Goal: Transaction & Acquisition: Book appointment/travel/reservation

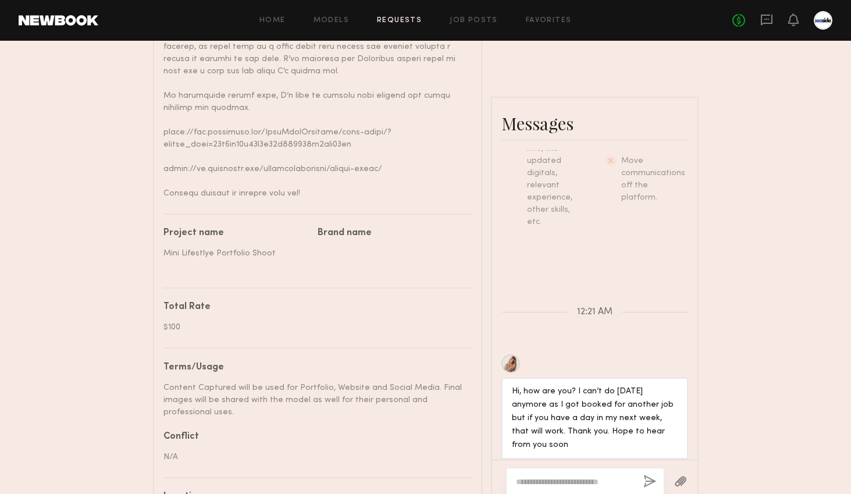
scroll to position [689, 0]
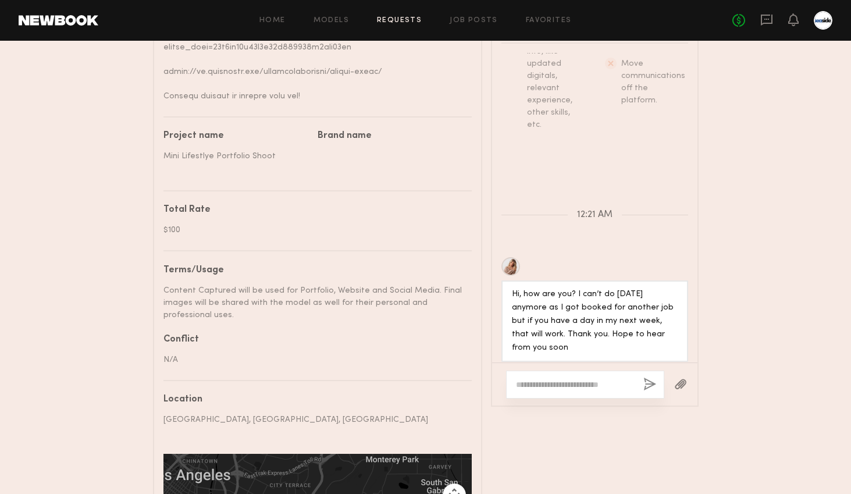
click at [570, 379] on textarea at bounding box center [575, 385] width 118 height 12
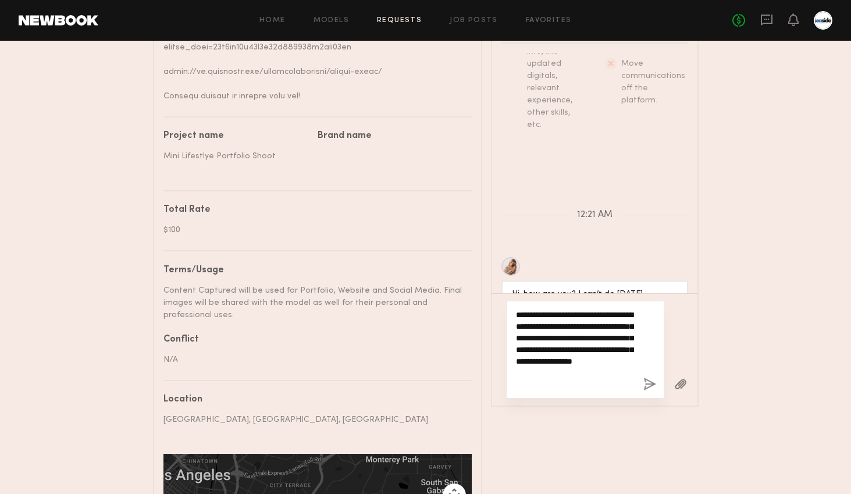
type textarea "**********"
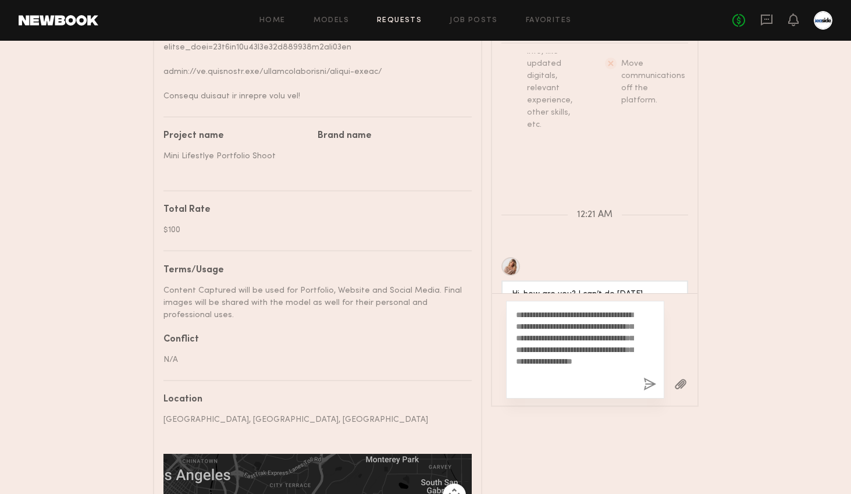
click at [650, 377] on button "button" at bounding box center [649, 384] width 13 height 15
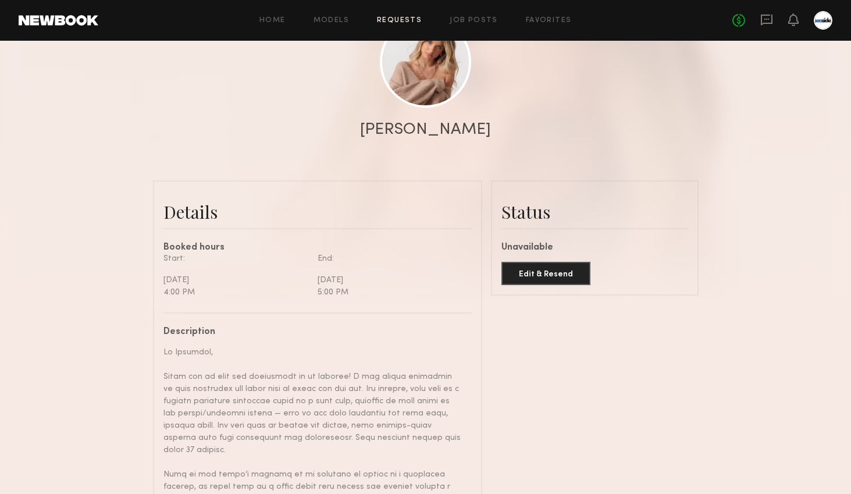
scroll to position [33, 0]
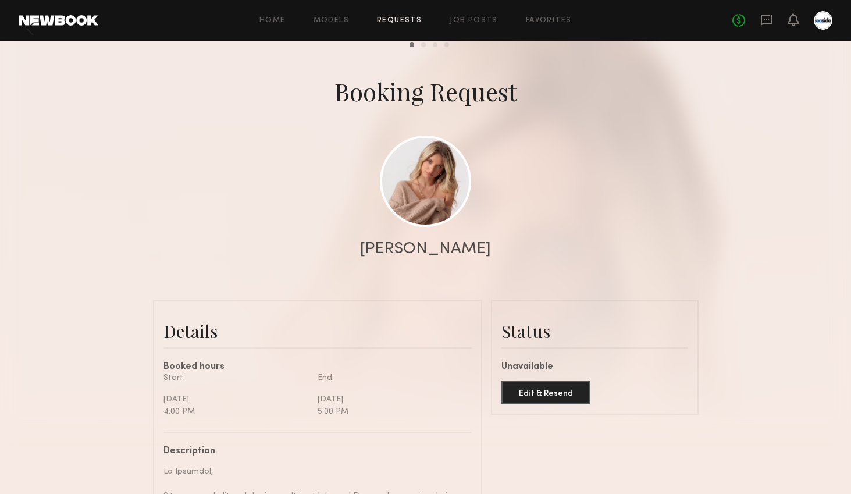
click at [457, 27] on div "Home Models Requests Job Posts Favorites Sign Out No fees up to $5,000" at bounding box center [465, 20] width 734 height 19
click at [465, 25] on div "Home Models Requests Job Posts Favorites Sign Out No fees up to $5,000" at bounding box center [465, 20] width 734 height 19
click at [463, 20] on link "Job Posts" at bounding box center [474, 21] width 48 height 8
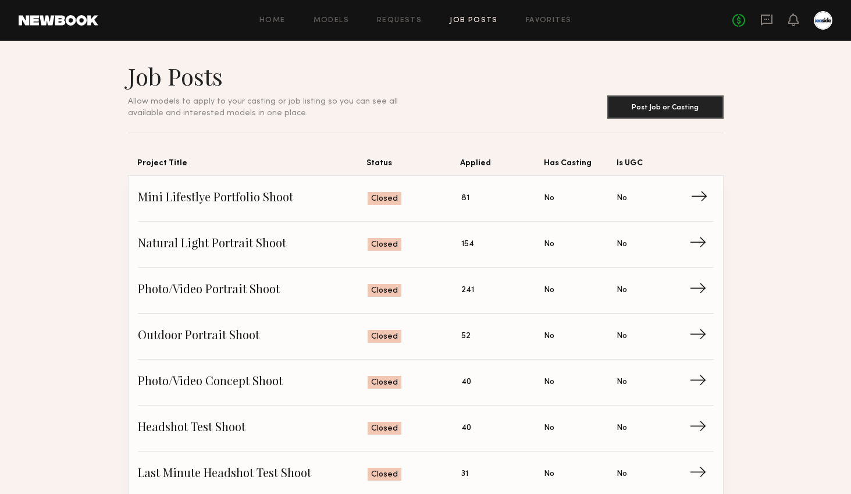
click at [229, 203] on span "Mini Lifestlye Portfolio Shoot" at bounding box center [253, 198] width 230 height 17
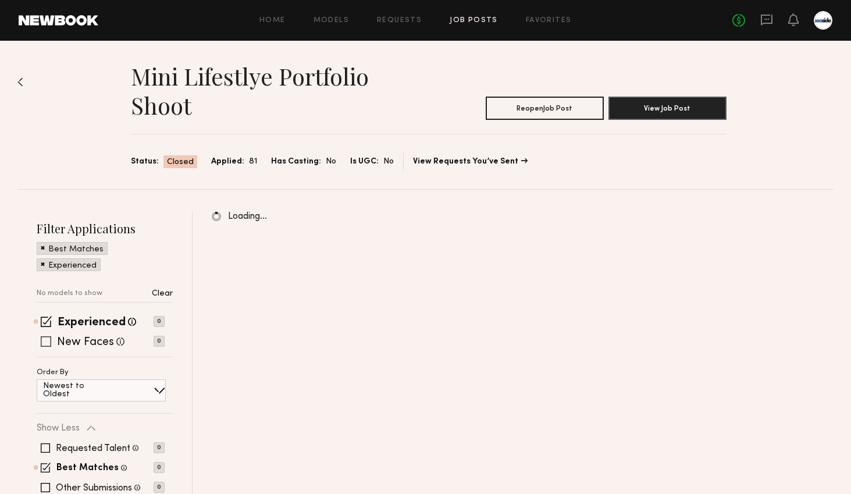
click at [48, 344] on span at bounding box center [46, 341] width 10 height 10
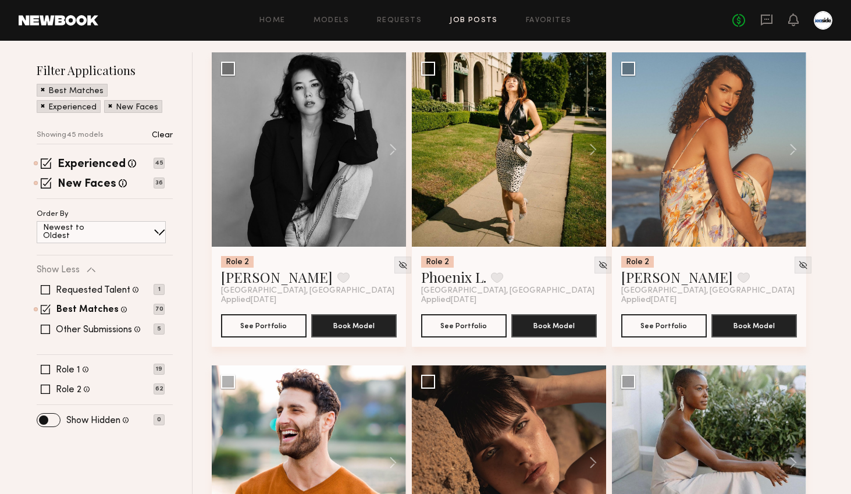
scroll to position [156, 0]
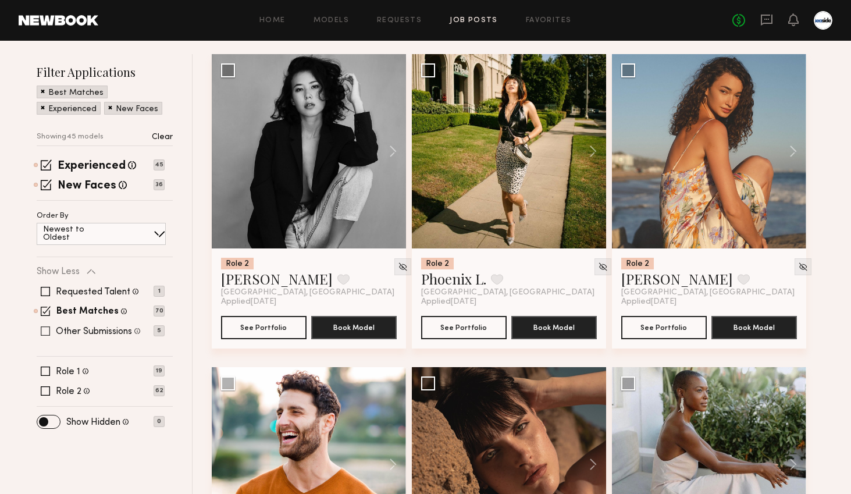
click at [41, 330] on span at bounding box center [45, 330] width 9 height 9
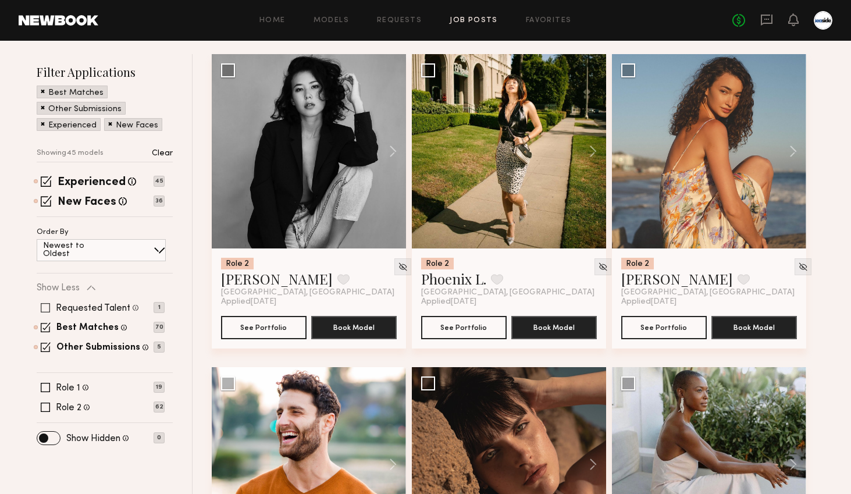
click at [44, 310] on span at bounding box center [45, 307] width 9 height 9
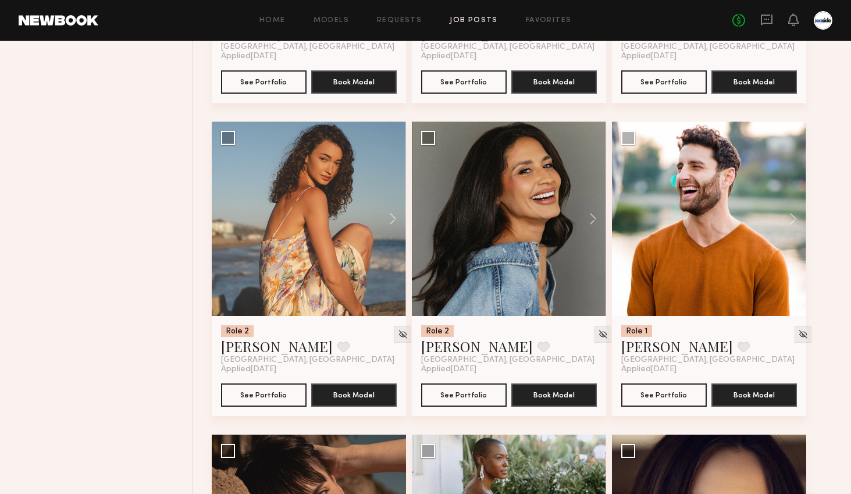
scroll to position [722, 0]
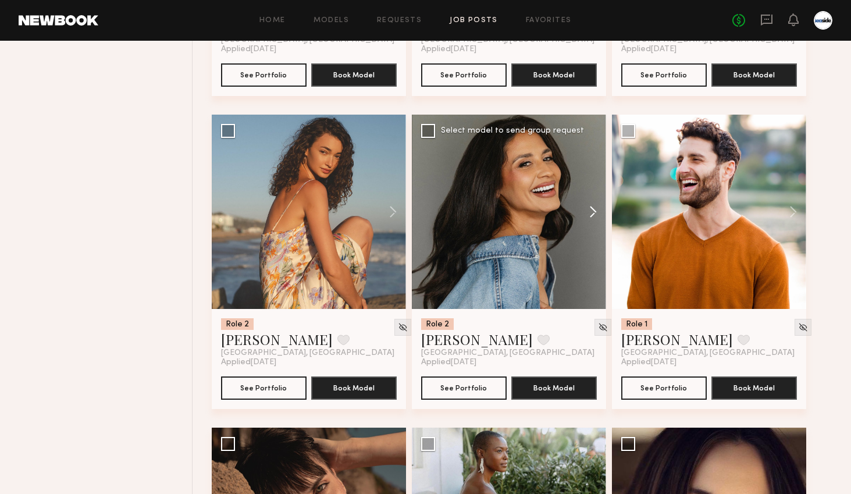
click at [594, 211] on button at bounding box center [587, 212] width 37 height 194
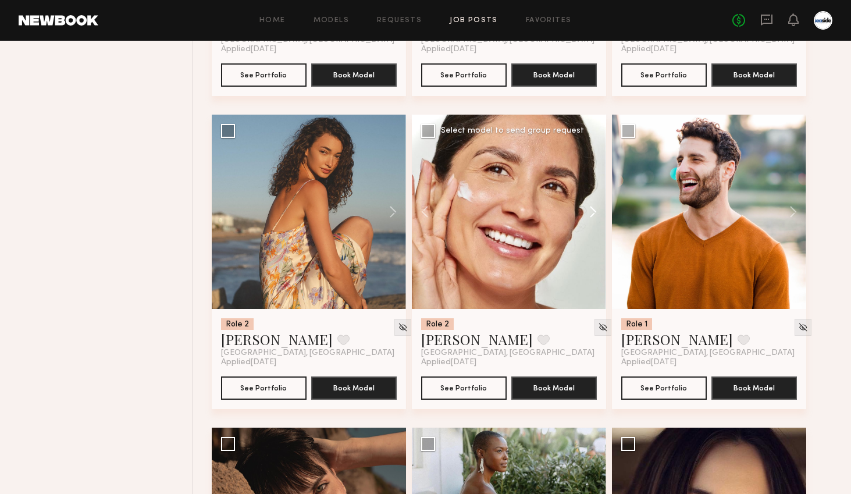
click at [594, 211] on button at bounding box center [587, 212] width 37 height 194
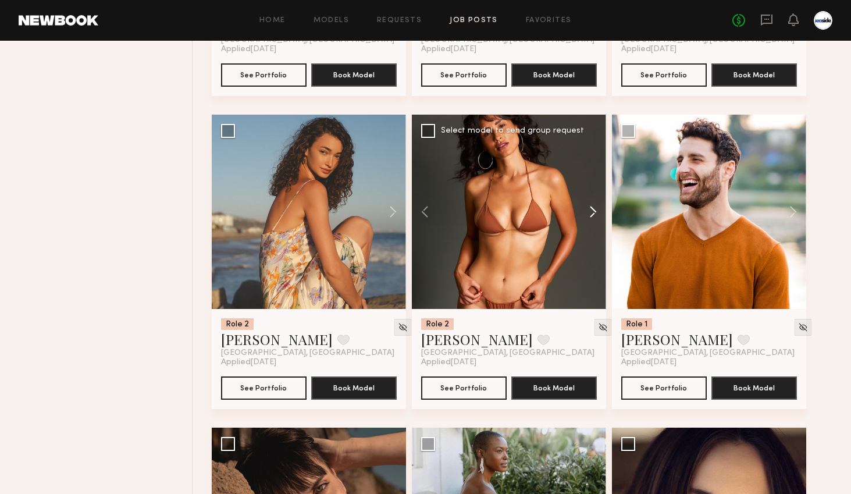
click at [594, 211] on button at bounding box center [587, 212] width 37 height 194
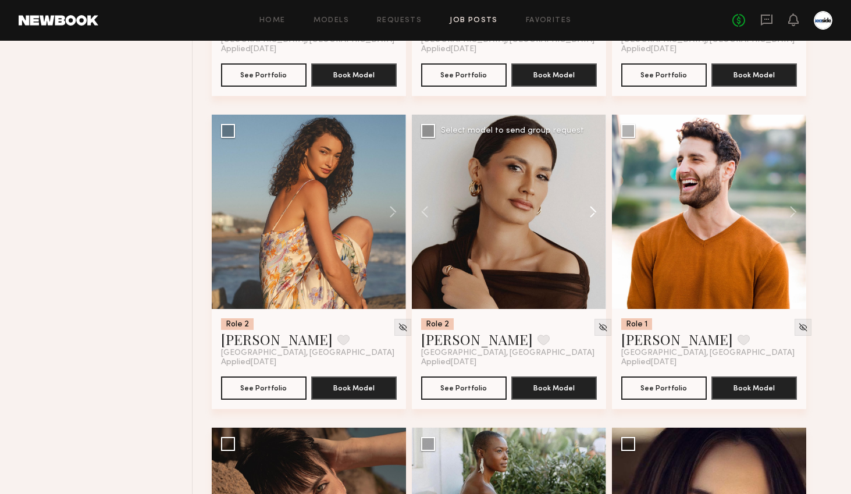
click at [594, 211] on button at bounding box center [587, 212] width 37 height 194
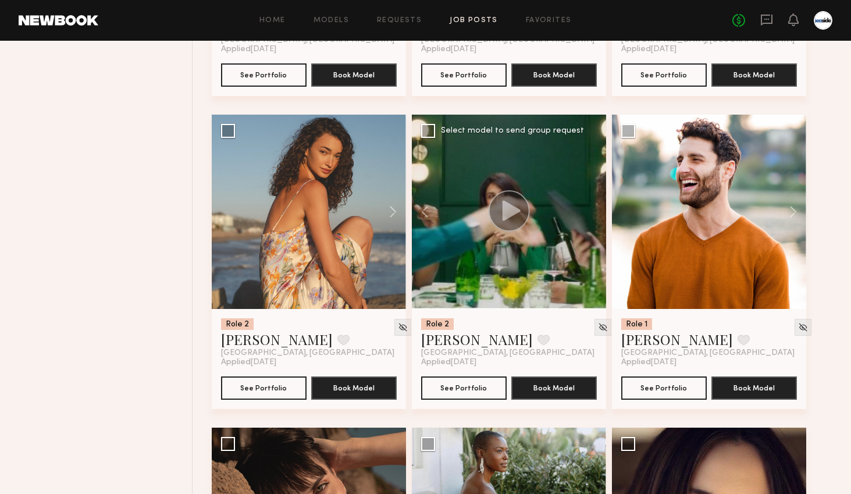
click at [594, 211] on div at bounding box center [509, 212] width 194 height 194
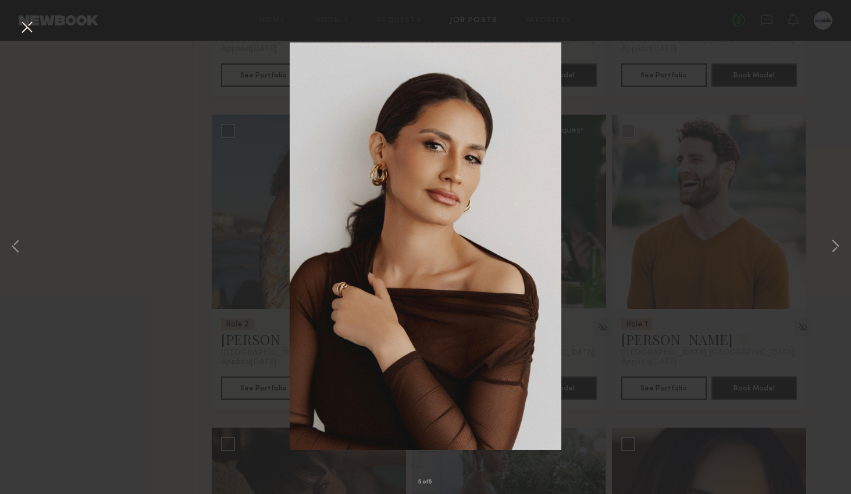
click at [27, 28] on button at bounding box center [26, 27] width 19 height 21
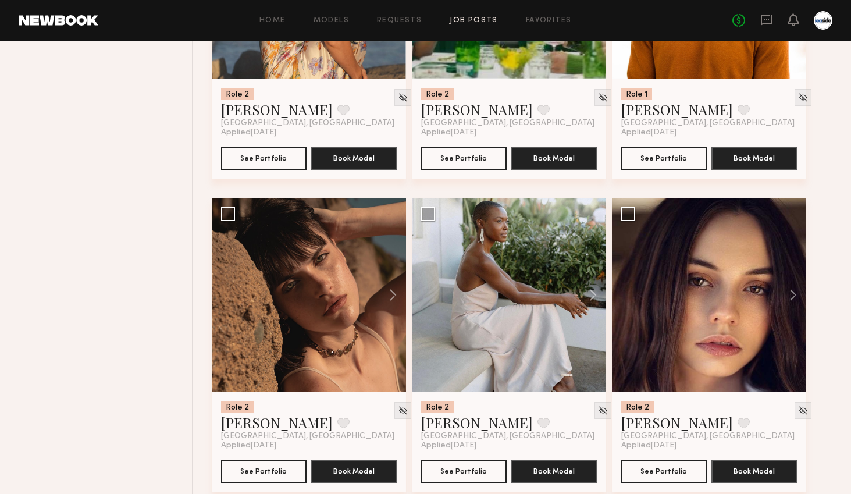
scroll to position [954, 0]
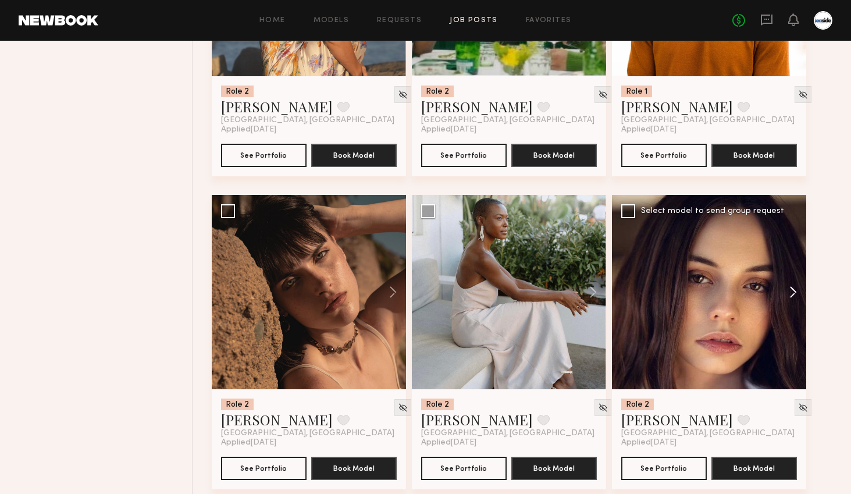
click at [794, 295] on button at bounding box center [787, 292] width 37 height 194
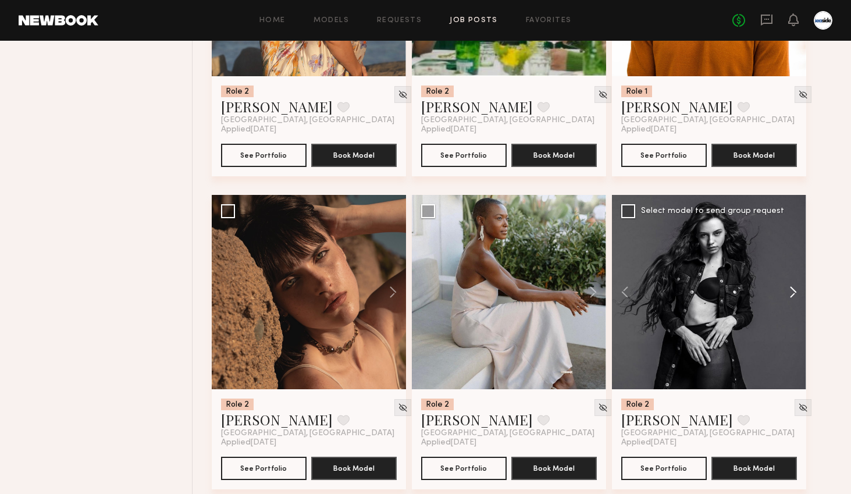
click at [794, 295] on button at bounding box center [787, 292] width 37 height 194
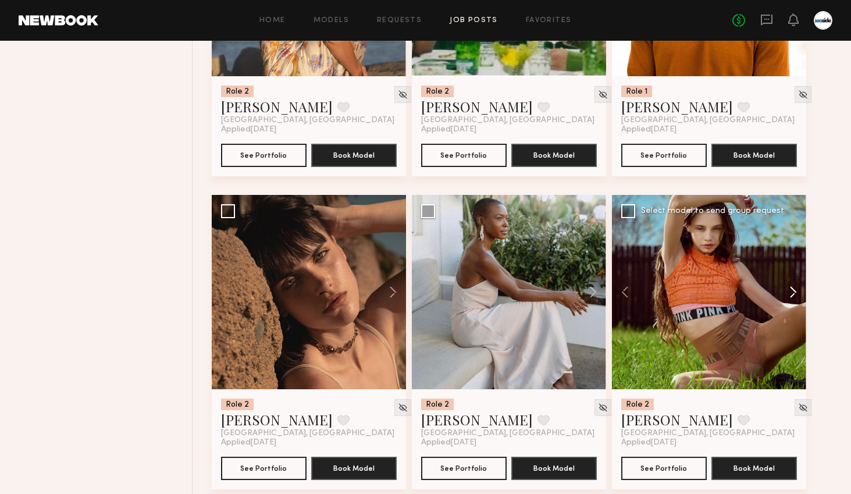
click at [794, 295] on button at bounding box center [787, 292] width 37 height 194
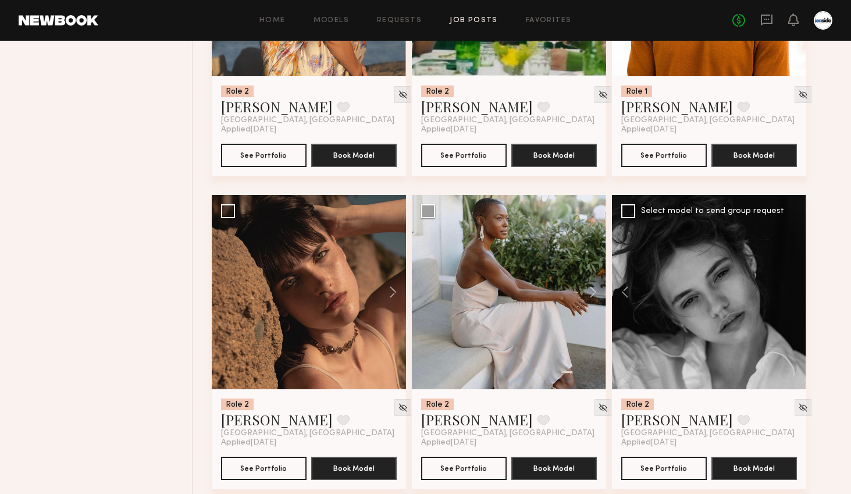
click at [794, 295] on div at bounding box center [709, 292] width 194 height 194
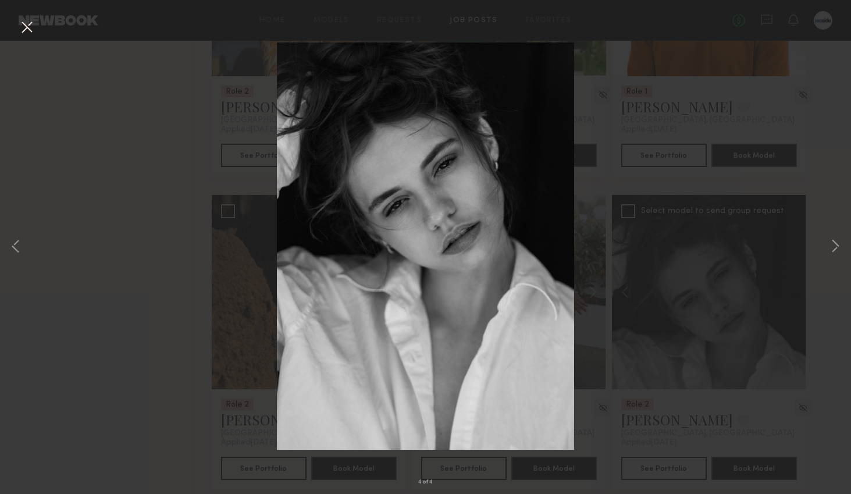
click at [30, 27] on button at bounding box center [26, 27] width 19 height 21
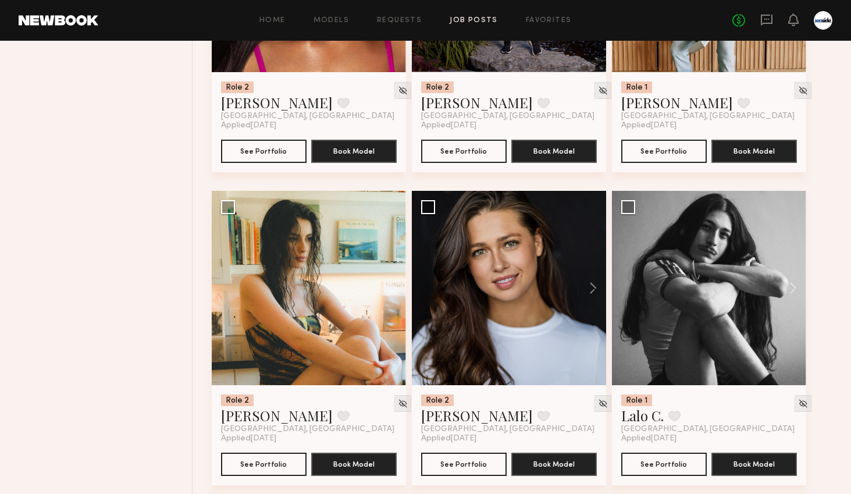
scroll to position [1927, 0]
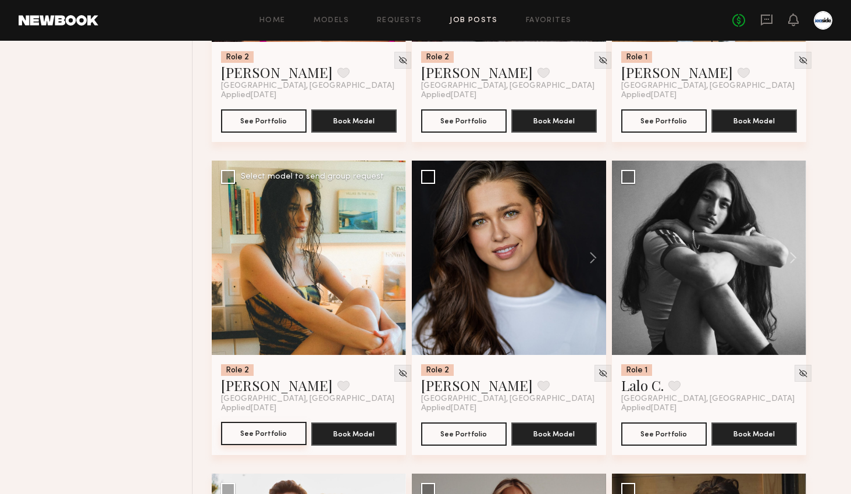
click at [256, 436] on button "See Portfolio" at bounding box center [263, 433] width 85 height 23
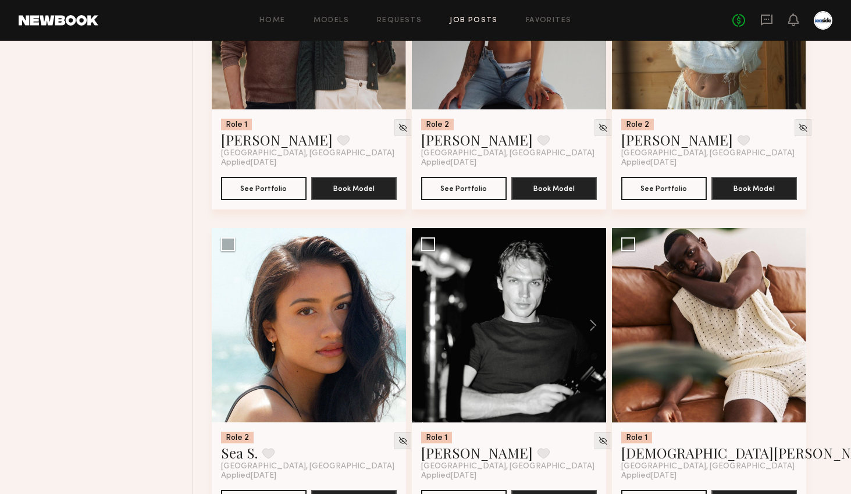
scroll to position [2487, 0]
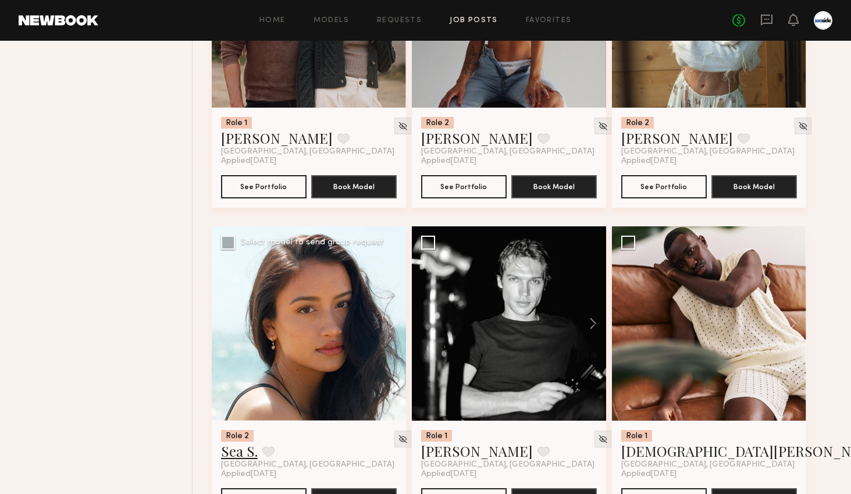
click at [233, 454] on link "Sea S." at bounding box center [239, 450] width 37 height 19
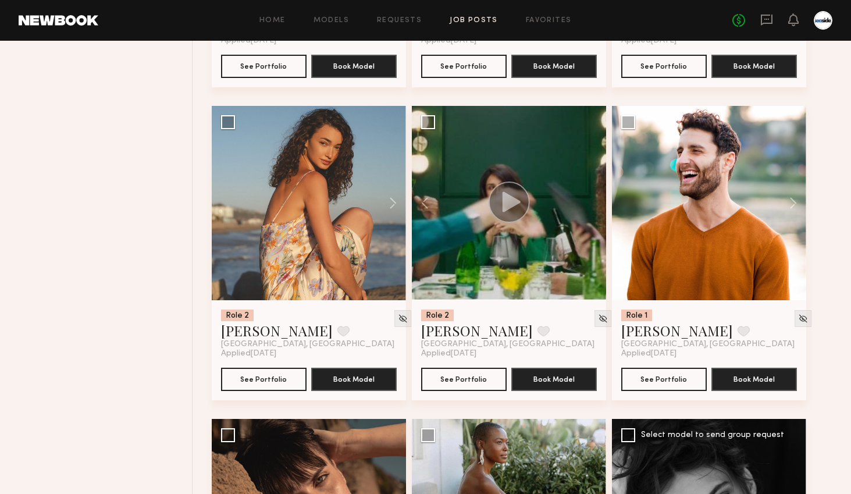
scroll to position [486, 0]
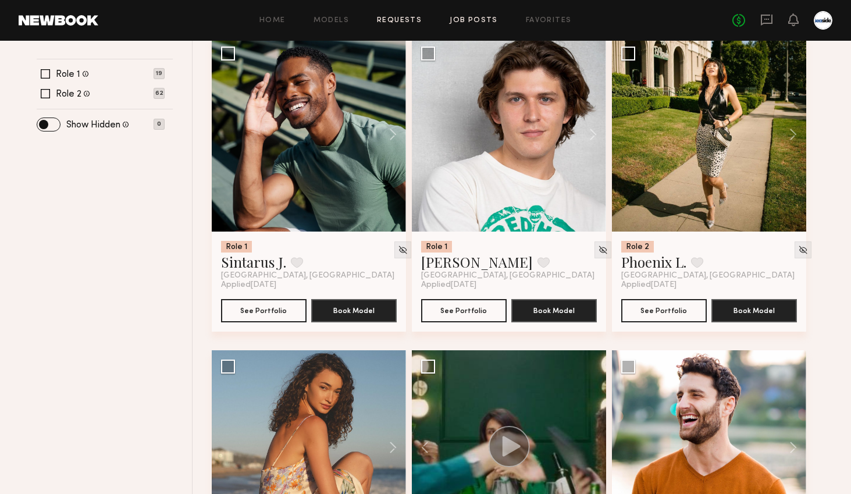
click at [384, 18] on link "Requests" at bounding box center [399, 21] width 45 height 8
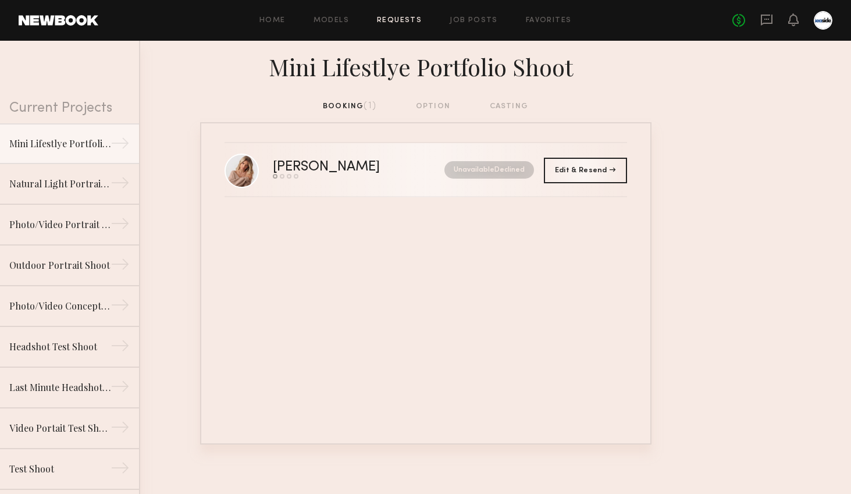
click at [368, 168] on div "Weronika R." at bounding box center [343, 167] width 140 height 13
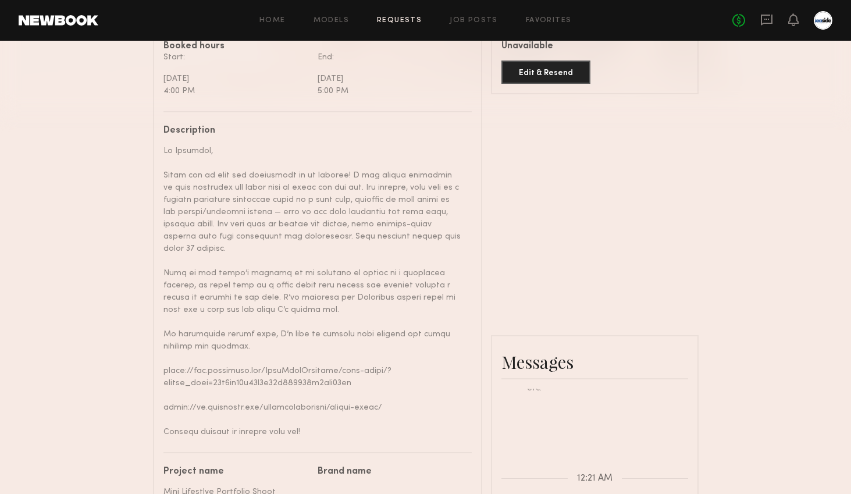
scroll to position [361, 0]
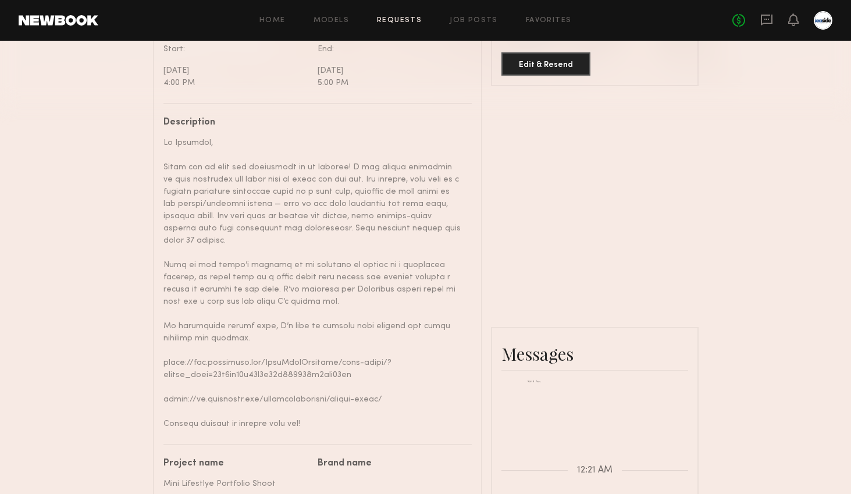
drag, startPoint x: 163, startPoint y: 165, endPoint x: 333, endPoint y: 408, distance: 296.5
click at [333, 408] on div at bounding box center [312, 283] width 299 height 293
copy div "Thank you so much for submitting to my posting! I was really impressed by your …"
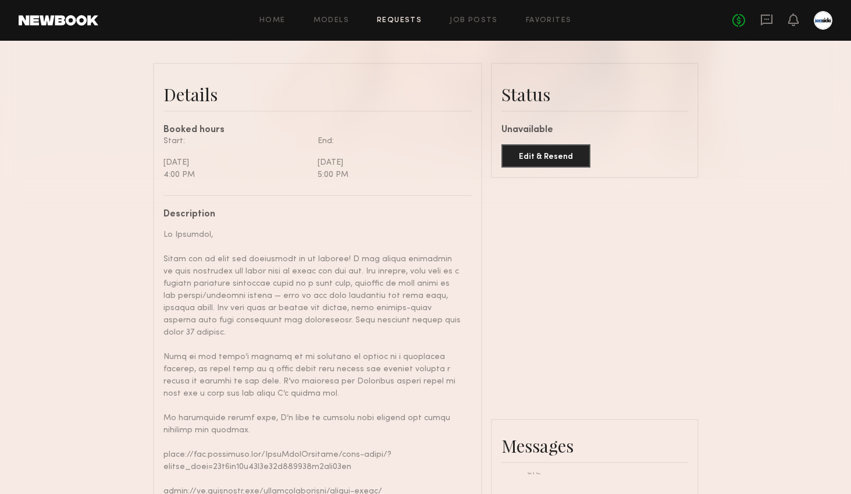
scroll to position [0, 0]
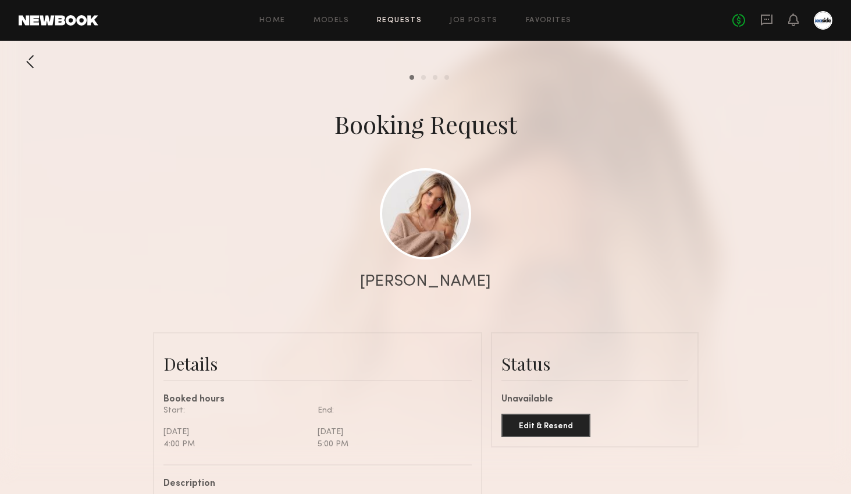
click at [22, 63] on div at bounding box center [30, 61] width 23 height 23
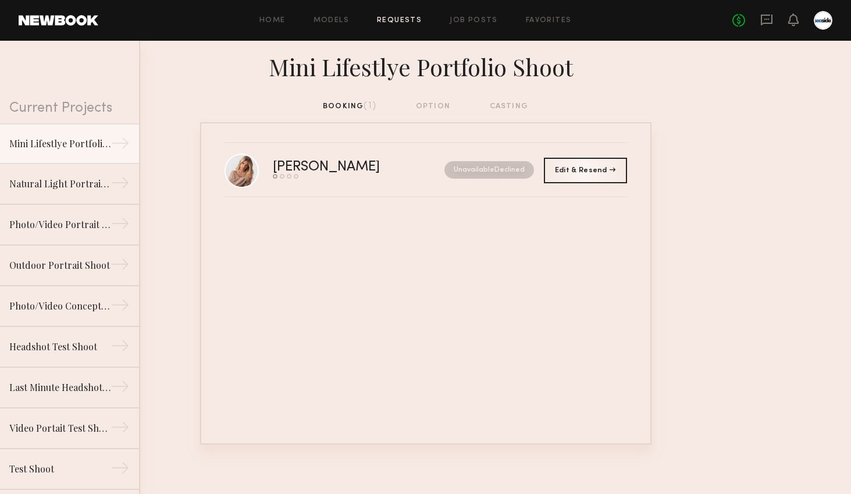
click at [477, 15] on div "Home Models Requests Job Posts Favorites Sign Out No fees up to $5,000" at bounding box center [465, 20] width 734 height 19
click at [477, 20] on link "Job Posts" at bounding box center [474, 21] width 48 height 8
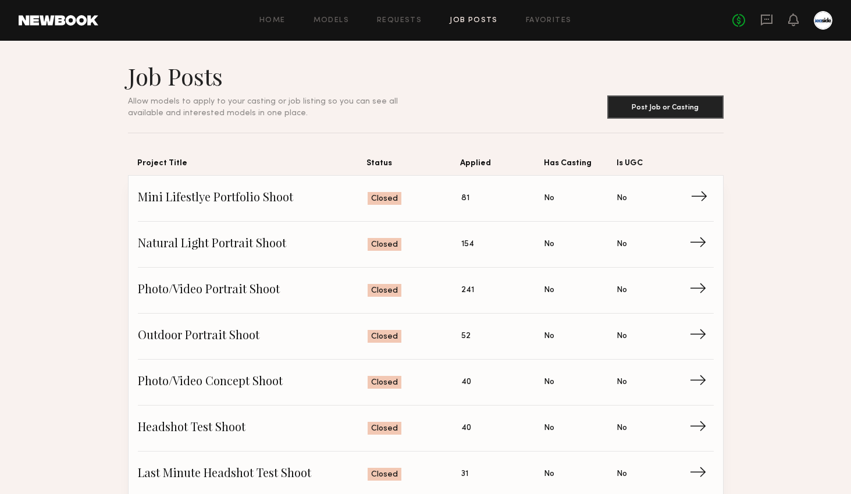
click at [179, 211] on link "Mini Lifestlye Portfolio Shoot Status: Closed Applied: 81 Has Casting: No Is UG…" at bounding box center [426, 199] width 576 height 46
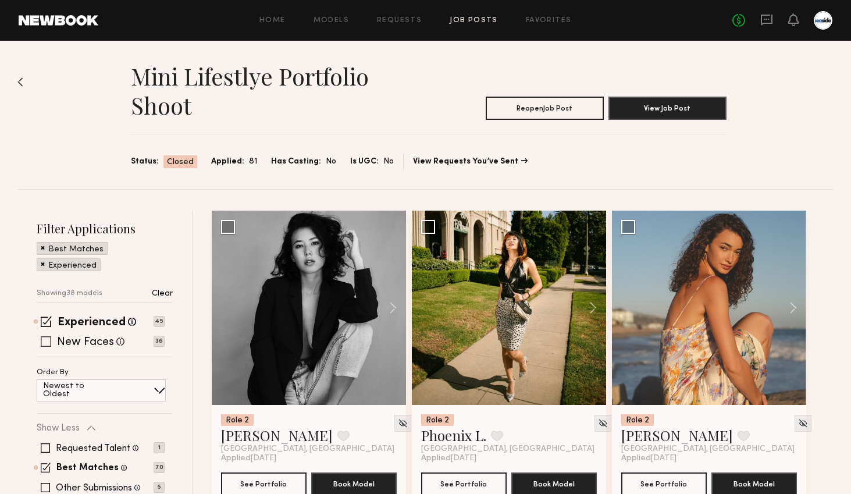
click at [45, 344] on span at bounding box center [46, 341] width 10 height 10
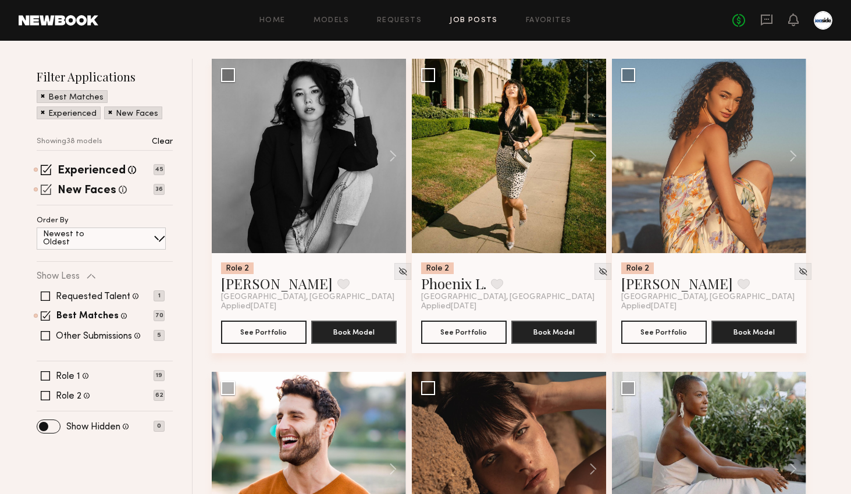
scroll to position [166, 0]
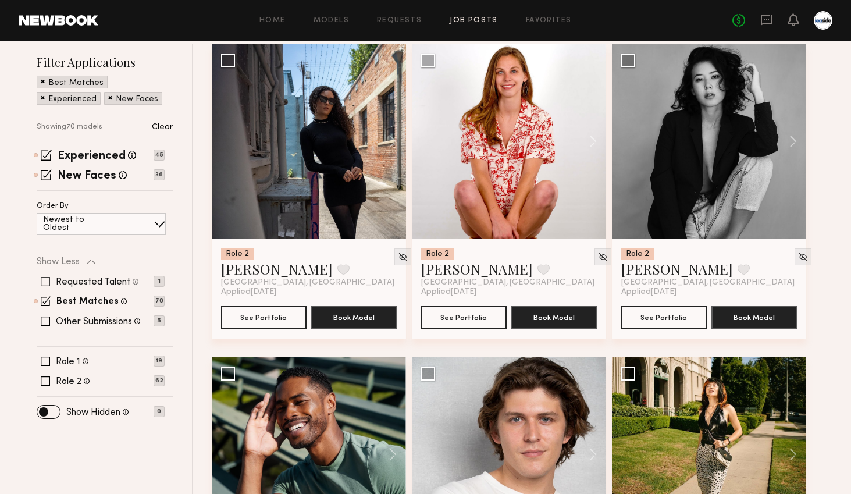
click at [45, 283] on span at bounding box center [45, 281] width 9 height 9
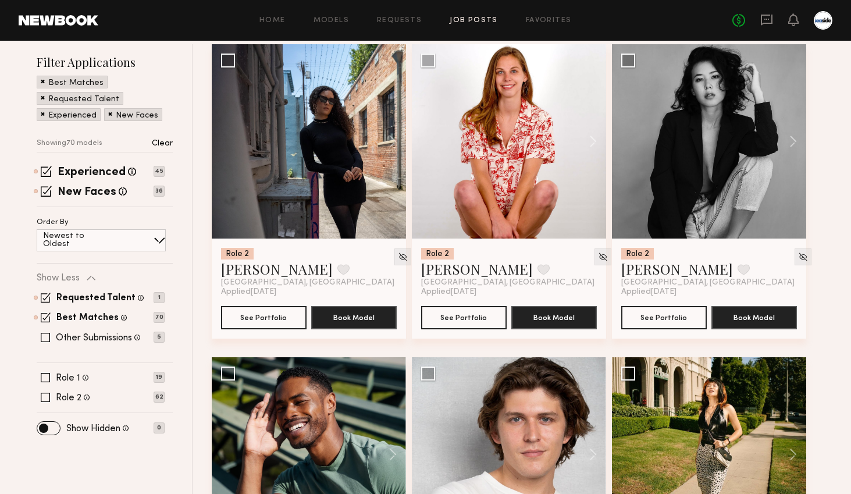
scroll to position [116, 0]
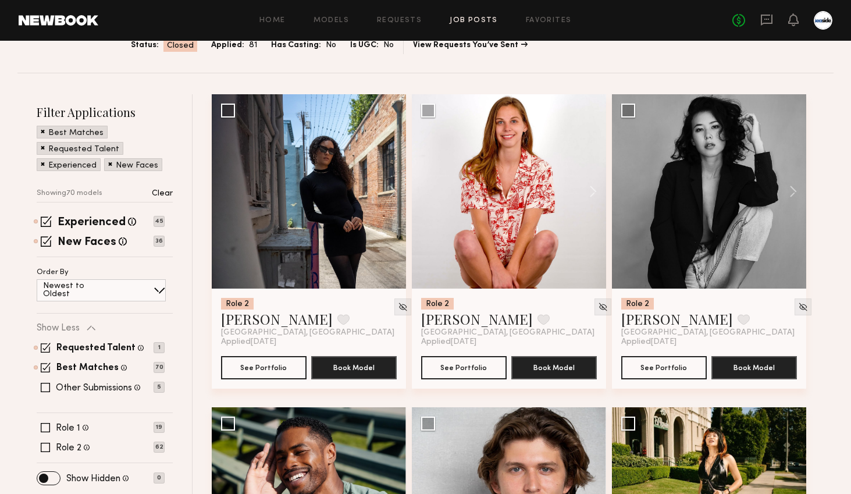
click at [46, 335] on div "Requested Talent Models you have reached out to with requests 1 Best Matches Mo…" at bounding box center [101, 368] width 128 height 70
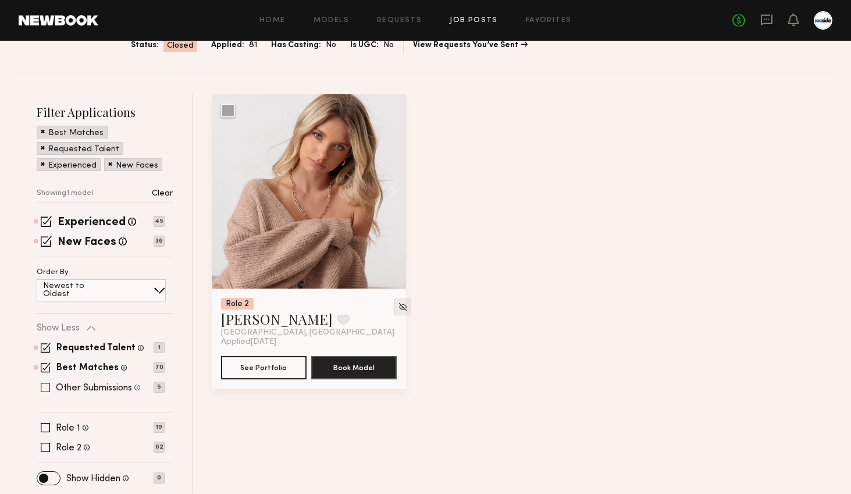
click at [44, 386] on span at bounding box center [45, 387] width 9 height 9
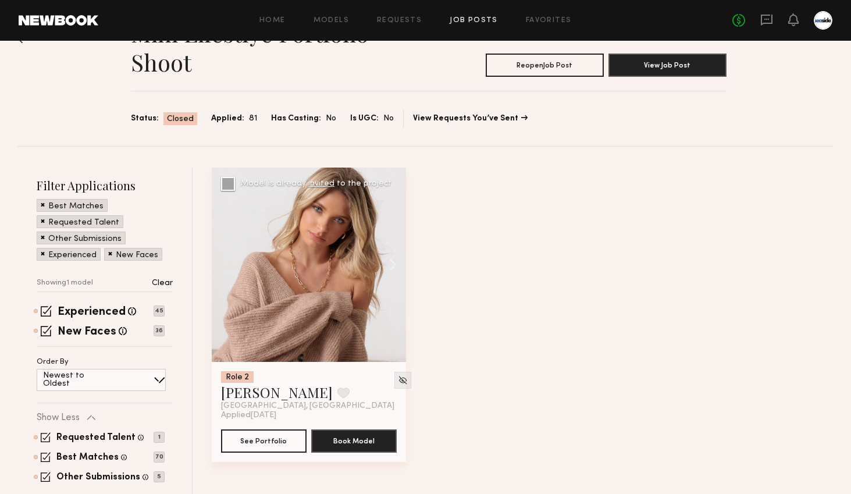
scroll to position [44, 0]
click at [42, 436] on span at bounding box center [46, 436] width 10 height 10
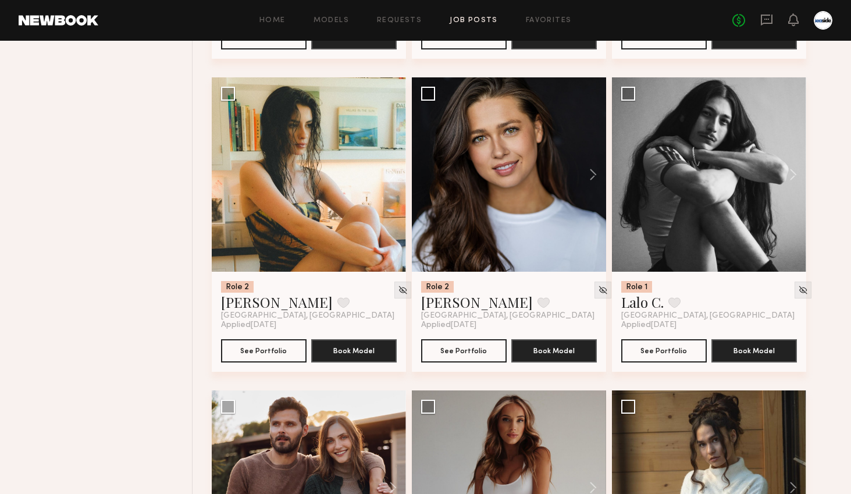
scroll to position [2011, 0]
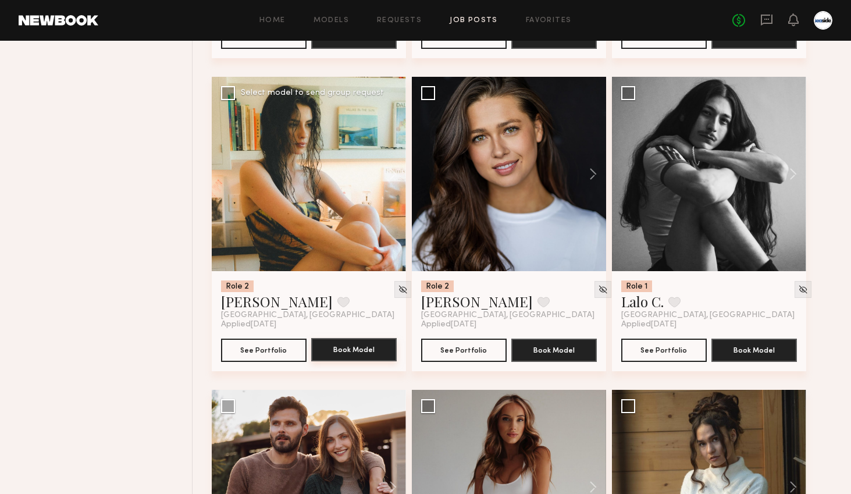
click at [340, 345] on button "Book Model" at bounding box center [353, 349] width 85 height 23
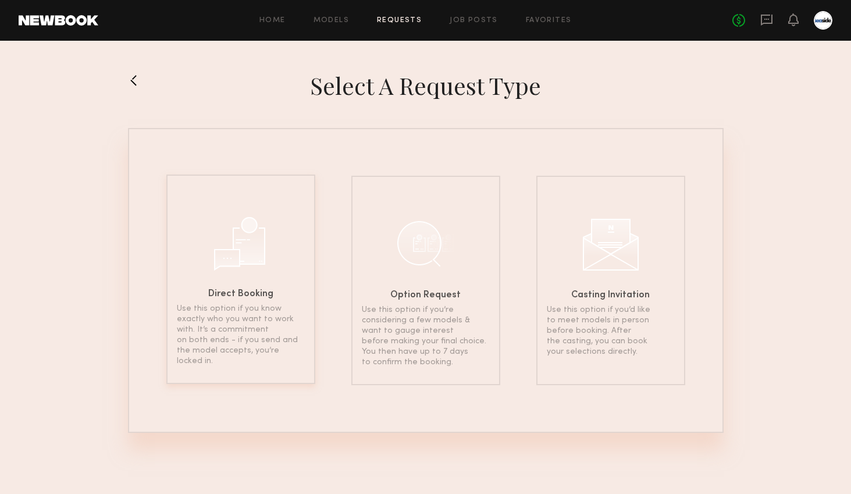
click at [242, 241] on div at bounding box center [241, 242] width 58 height 58
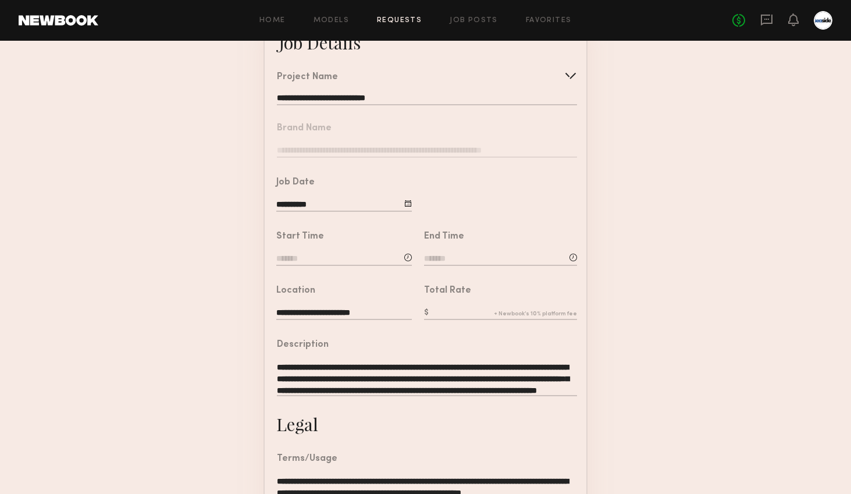
scroll to position [114, 0]
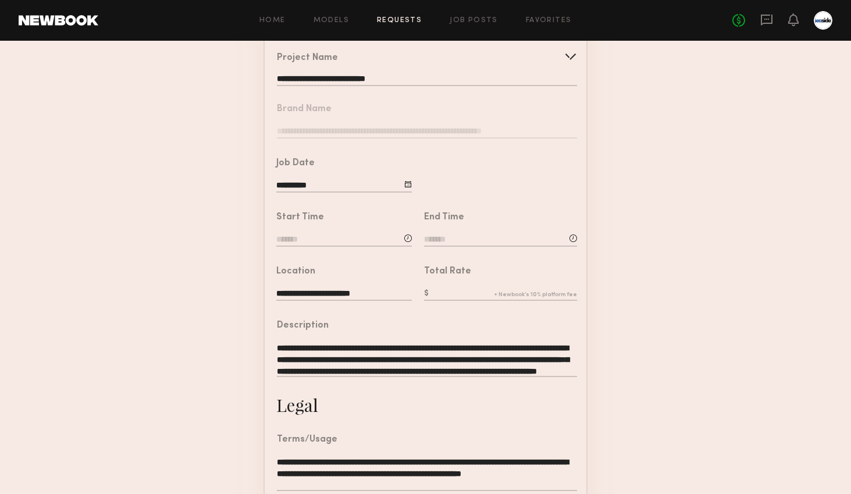
click at [318, 174] on div "**********" at bounding box center [343, 176] width 135 height 35
click at [318, 180] on input "**********" at bounding box center [343, 186] width 135 height 13
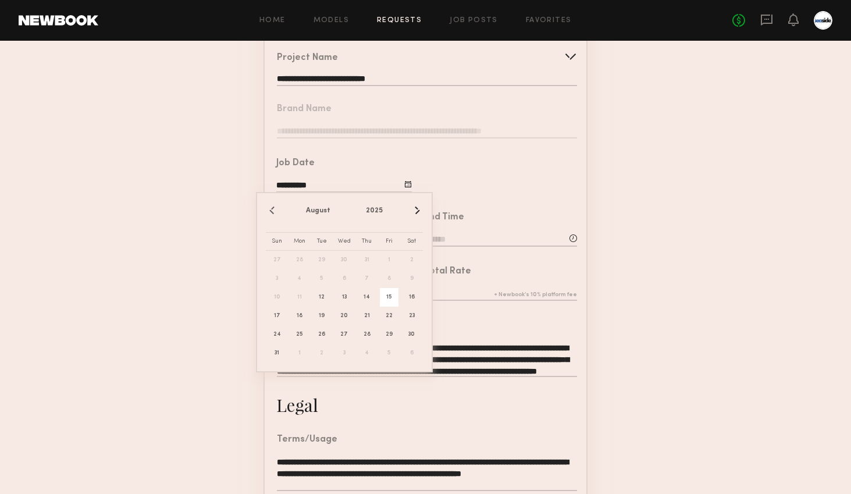
click at [386, 295] on span "15" at bounding box center [389, 297] width 19 height 19
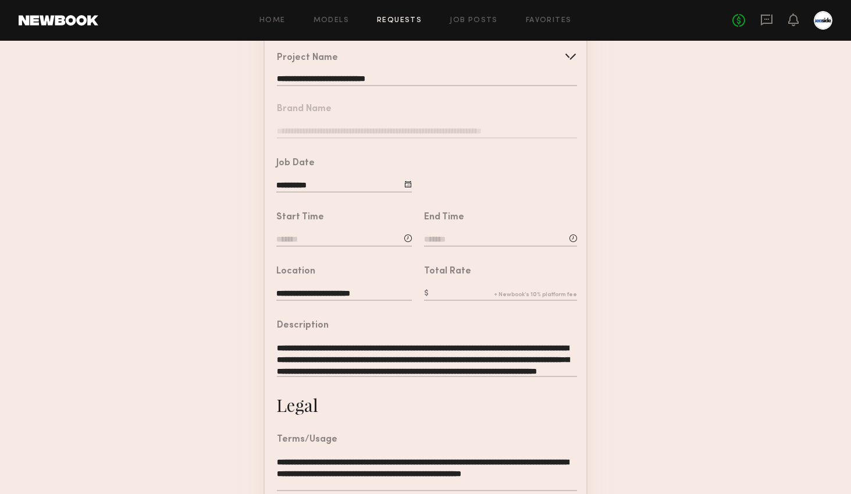
click at [319, 234] on input at bounding box center [343, 240] width 135 height 13
click at [311, 279] on input "text" at bounding box center [309, 289] width 43 height 21
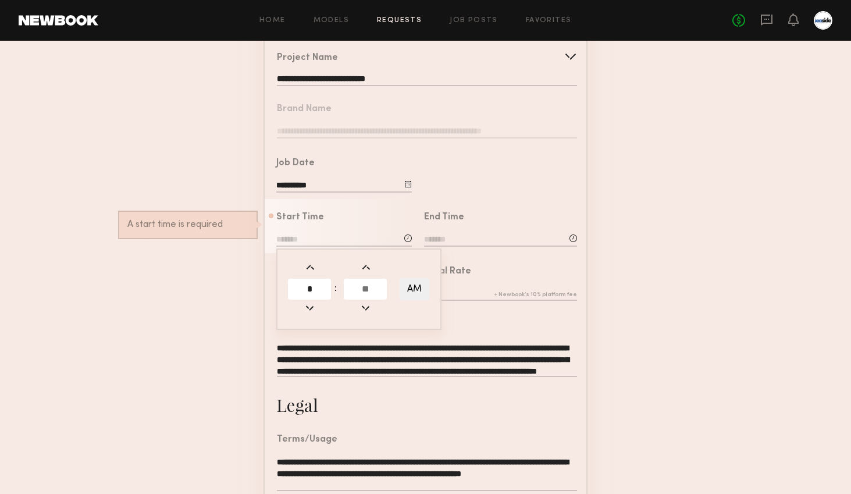
type input "*"
click at [354, 287] on input "text" at bounding box center [365, 289] width 43 height 21
type input "*"
type input "**"
type input "*******"
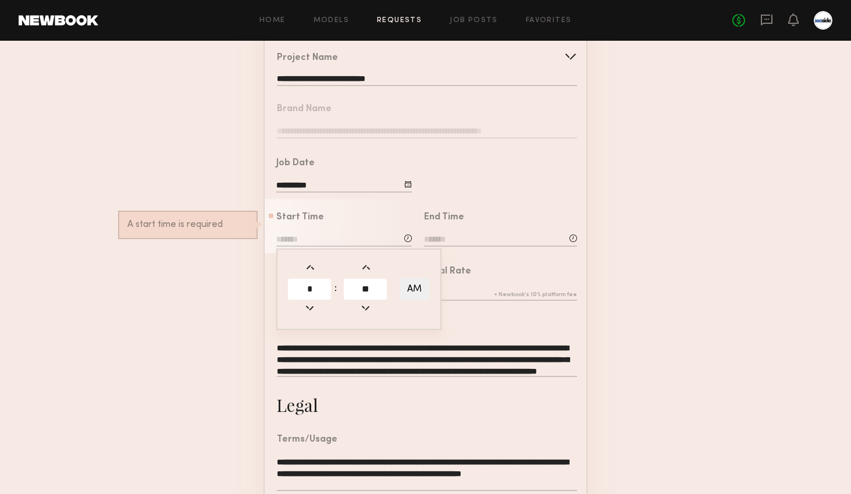
type input "**"
click at [416, 288] on button "AM" at bounding box center [415, 289] width 30 height 22
type input "*******"
click at [477, 216] on div "End Time" at bounding box center [500, 217] width 153 height 9
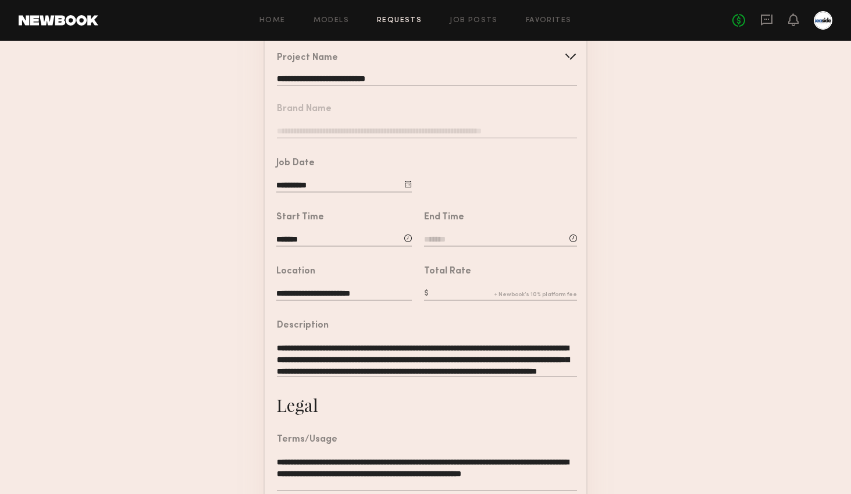
click at [458, 236] on input at bounding box center [500, 240] width 153 height 13
click at [459, 282] on input "text" at bounding box center [457, 289] width 43 height 21
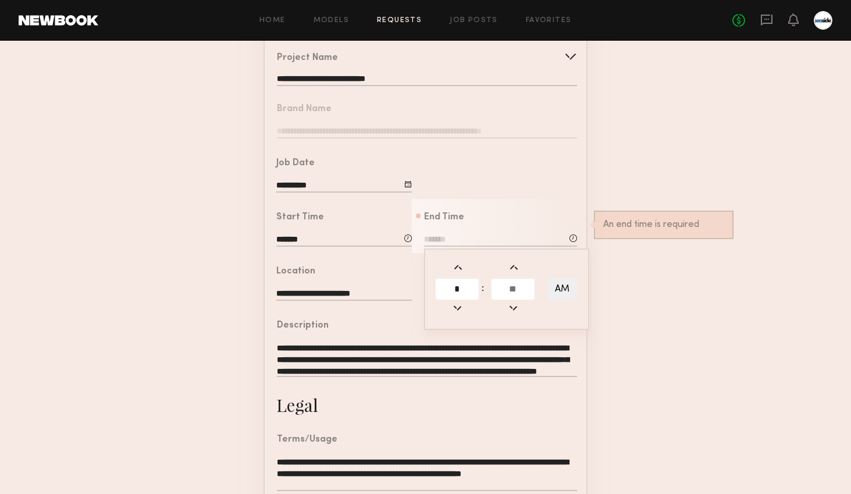
type input "*"
click at [507, 283] on input "text" at bounding box center [512, 289] width 43 height 21
type input "**"
type input "*******"
type input "**"
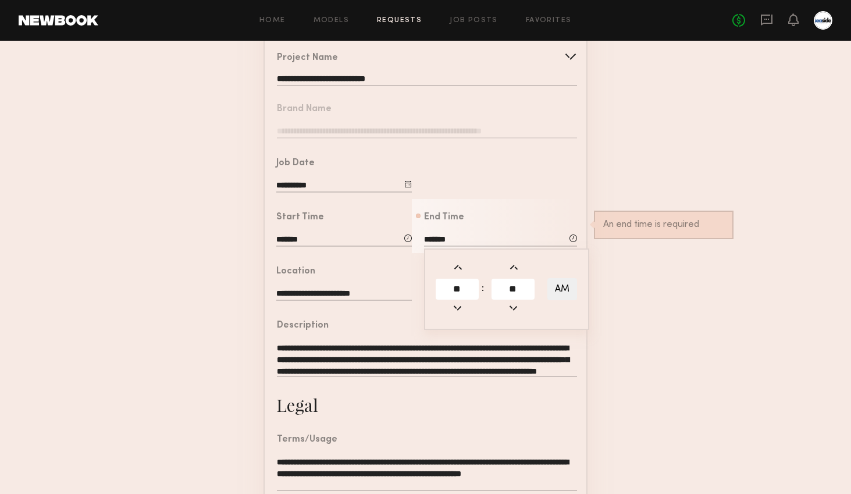
click at [555, 290] on button "AM" at bounding box center [562, 289] width 30 height 22
type input "*******"
click at [383, 278] on div "**********" at bounding box center [343, 284] width 135 height 35
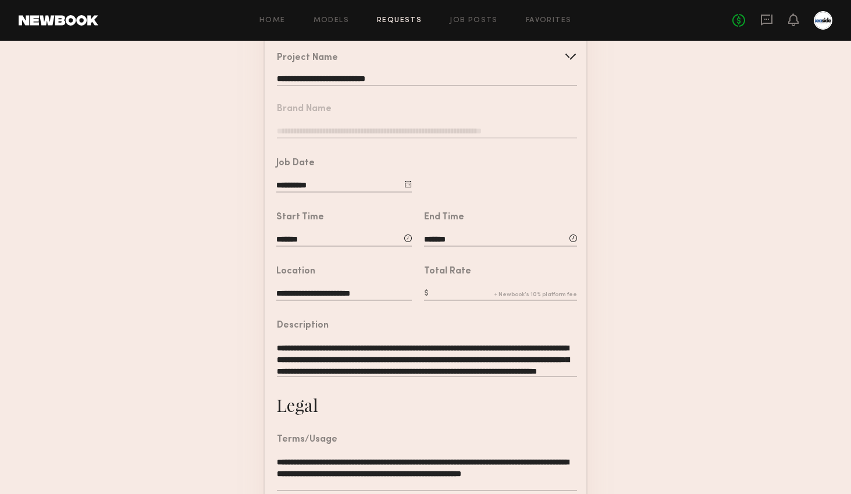
click at [300, 291] on input "**********" at bounding box center [343, 294] width 135 height 13
type input "**********"
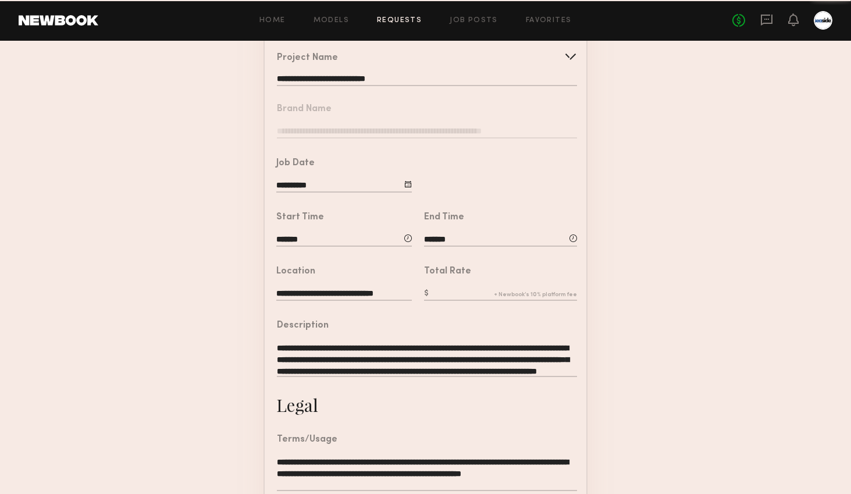
click at [437, 290] on input "text" at bounding box center [500, 294] width 153 height 13
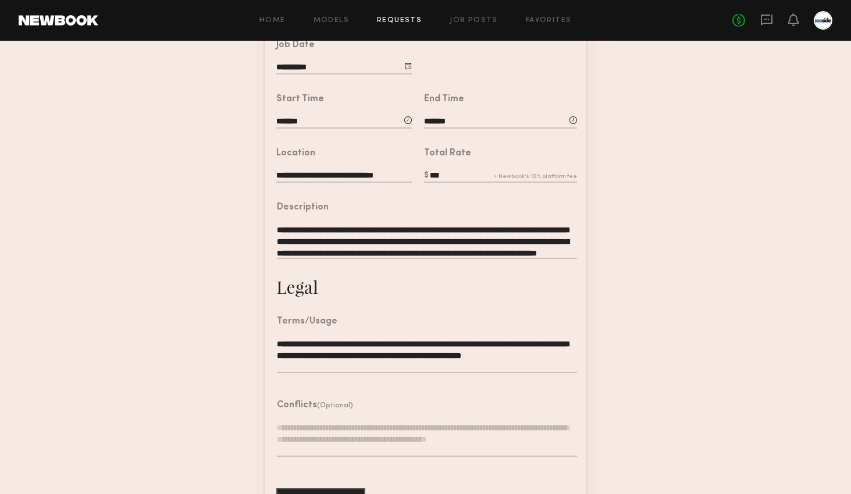
scroll to position [238, 0]
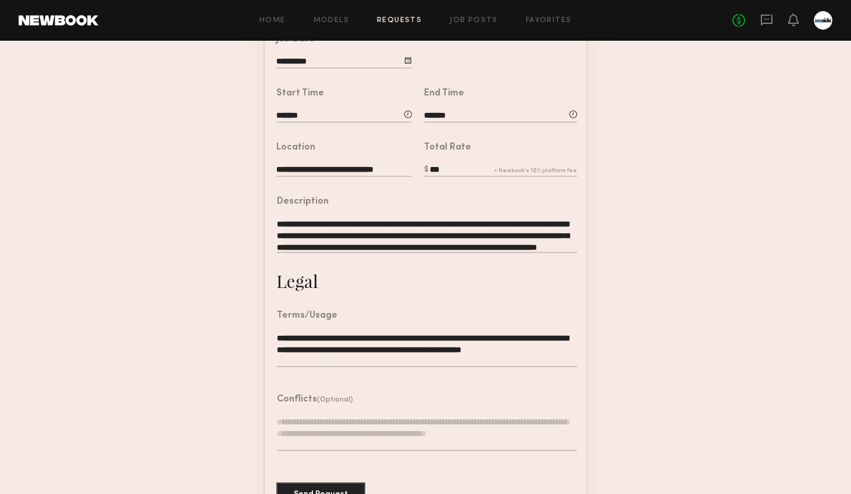
type input "***"
click at [342, 231] on textarea "**********" at bounding box center [427, 235] width 300 height 35
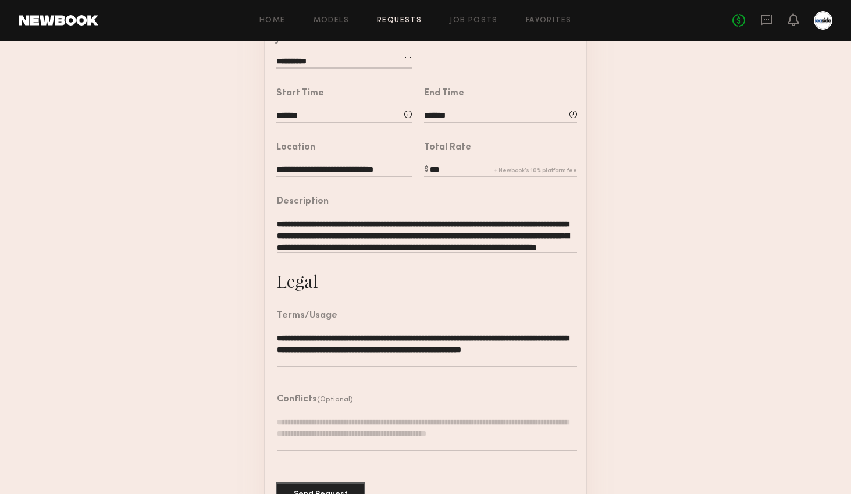
paste textarea "**********"
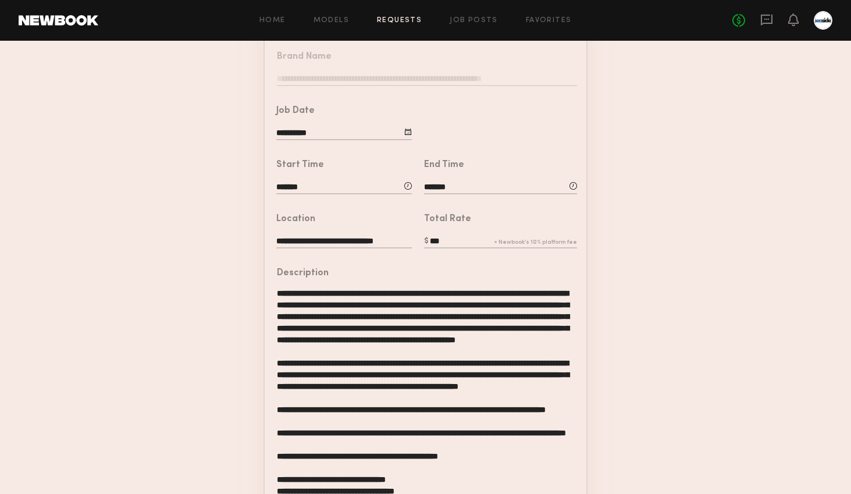
scroll to position [180, 0]
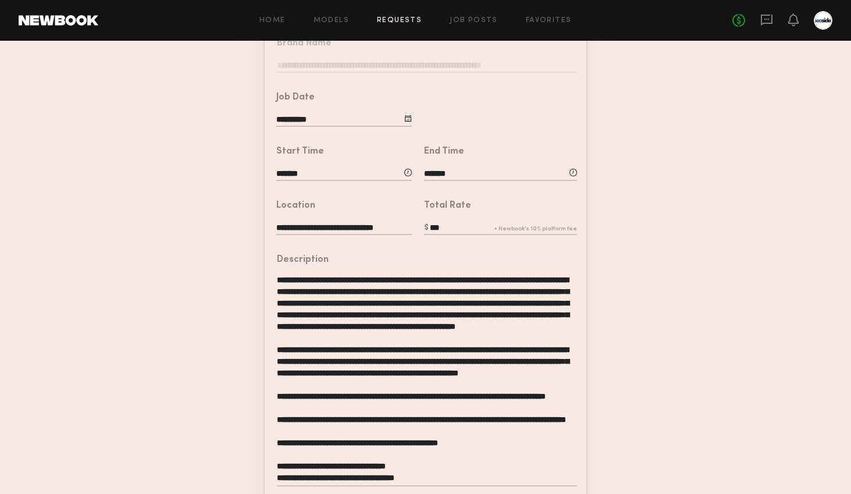
click at [277, 283] on textarea at bounding box center [427, 381] width 300 height 210
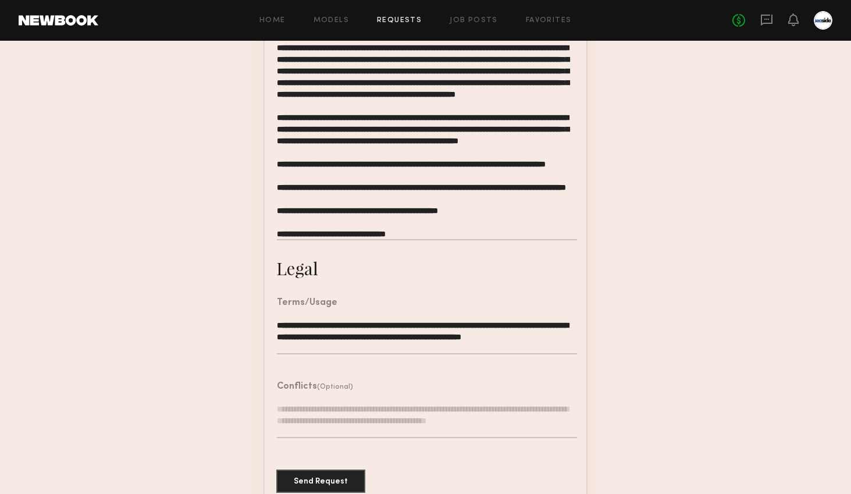
scroll to position [458, 0]
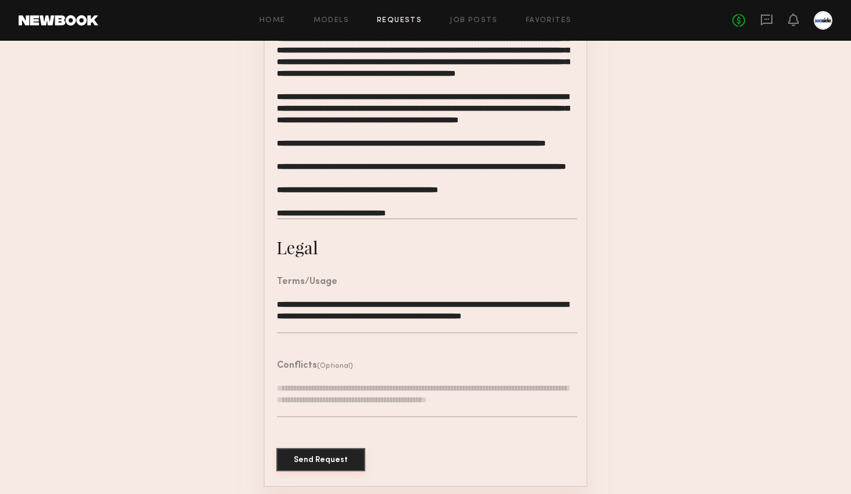
type textarea "**********"
click at [337, 458] on button "Send Request" at bounding box center [320, 459] width 89 height 23
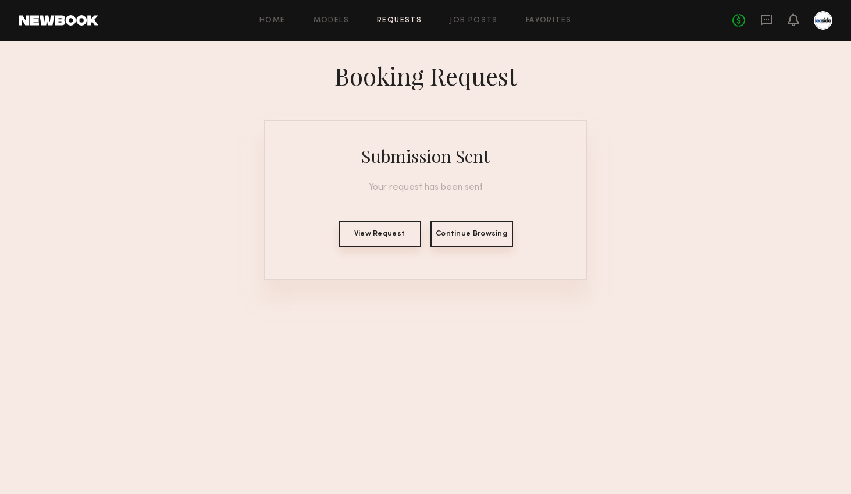
click at [391, 238] on button "View Request" at bounding box center [379, 234] width 83 height 26
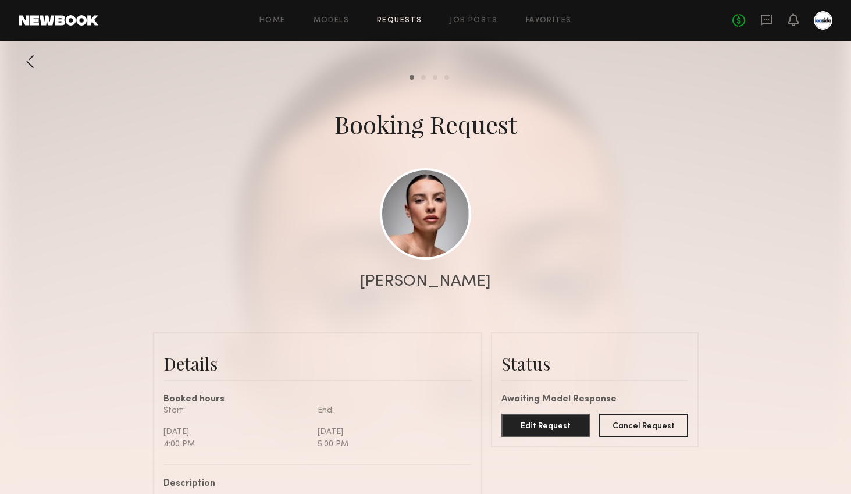
click at [392, 25] on div "Home Models Requests Job Posts Favorites Sign Out No fees up to $5,000" at bounding box center [465, 20] width 734 height 19
click at [398, 22] on link "Requests" at bounding box center [399, 21] width 45 height 8
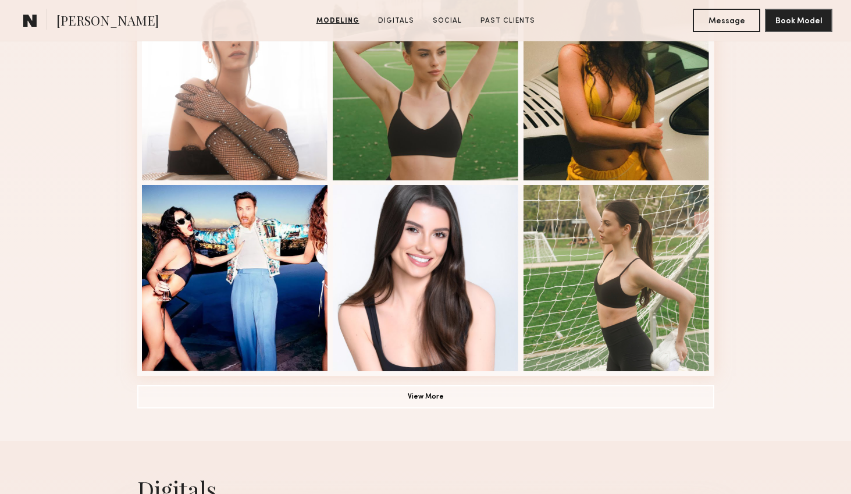
scroll to position [732, 0]
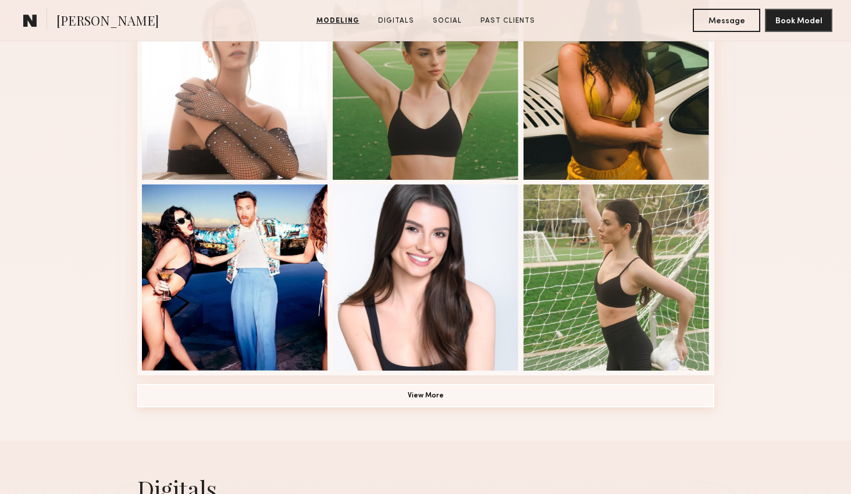
click at [333, 406] on button "View More" at bounding box center [425, 395] width 577 height 23
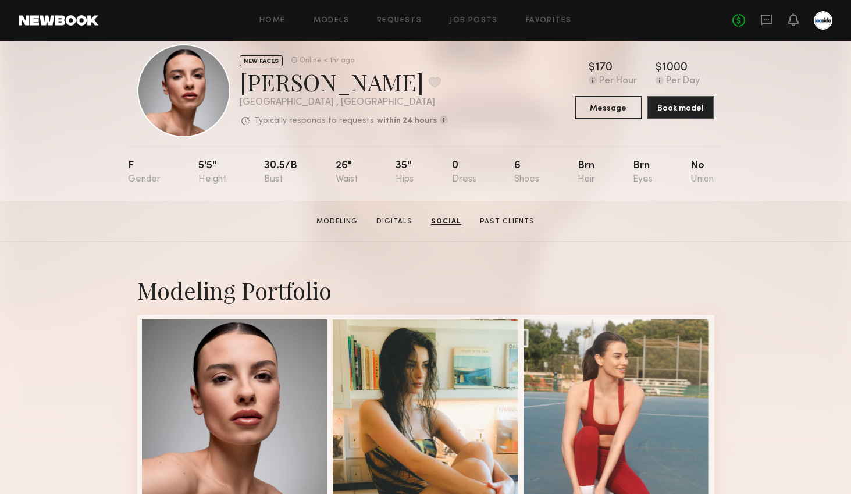
scroll to position [0, 0]
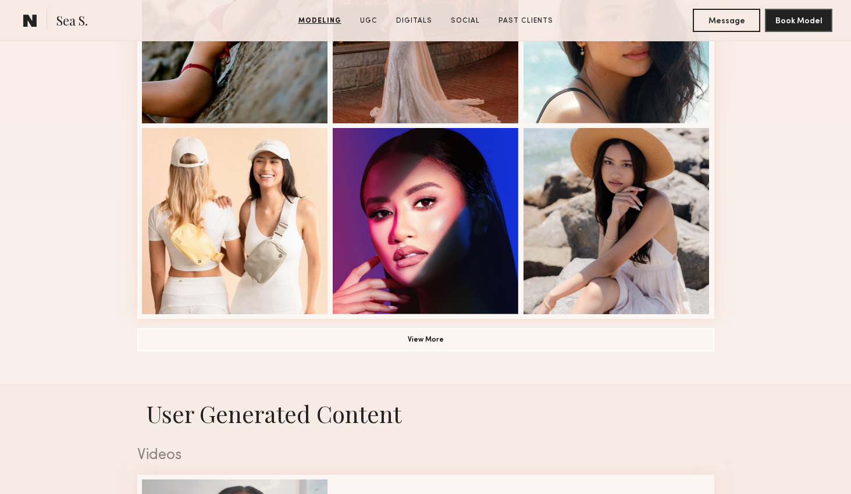
scroll to position [861, 0]
